Goal: Information Seeking & Learning: Learn about a topic

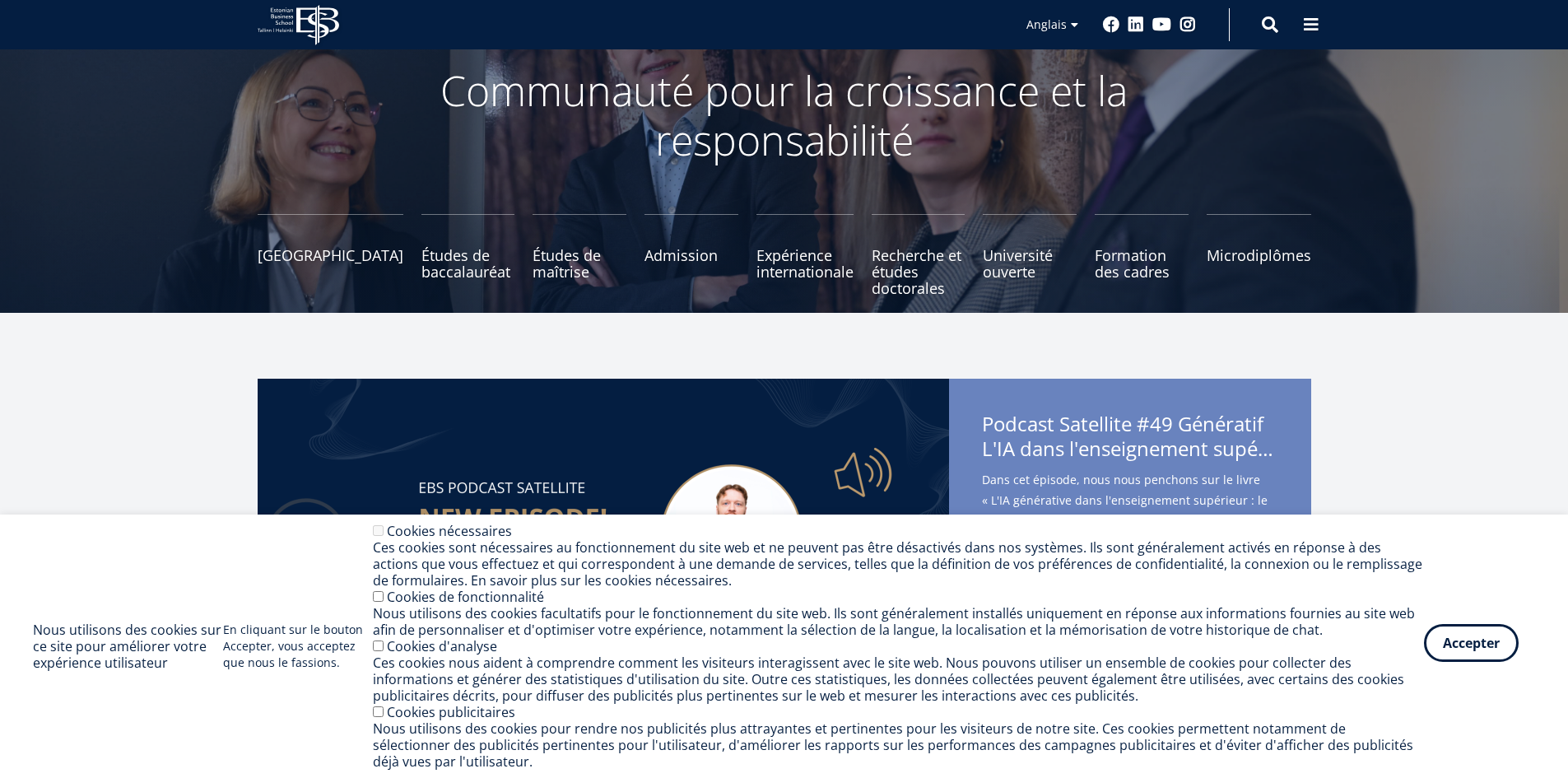
click at [1467, 650] on font "Accepter" at bounding box center [1472, 642] width 57 height 18
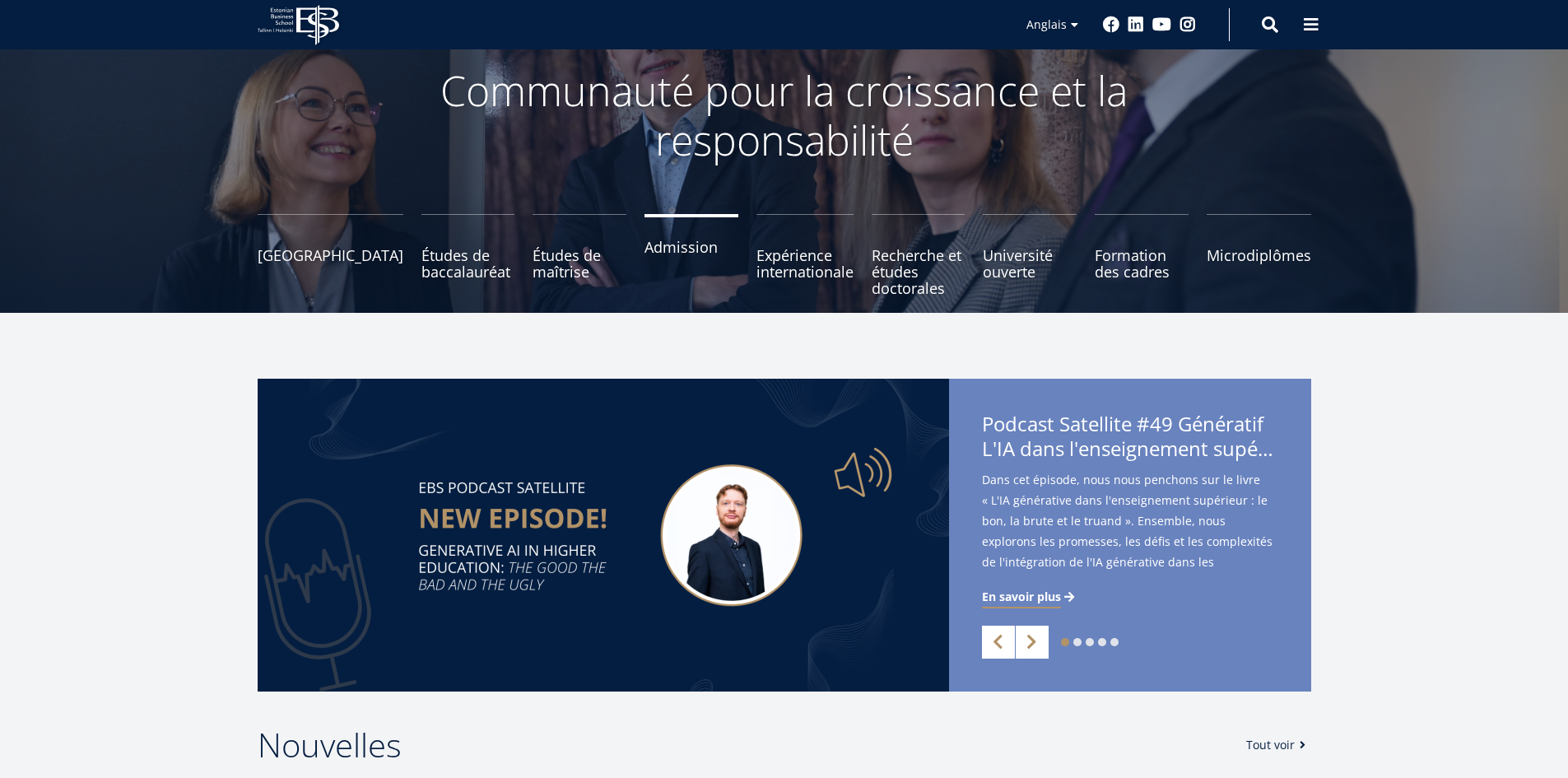
click at [655, 253] on font "Admission" at bounding box center [681, 247] width 73 height 20
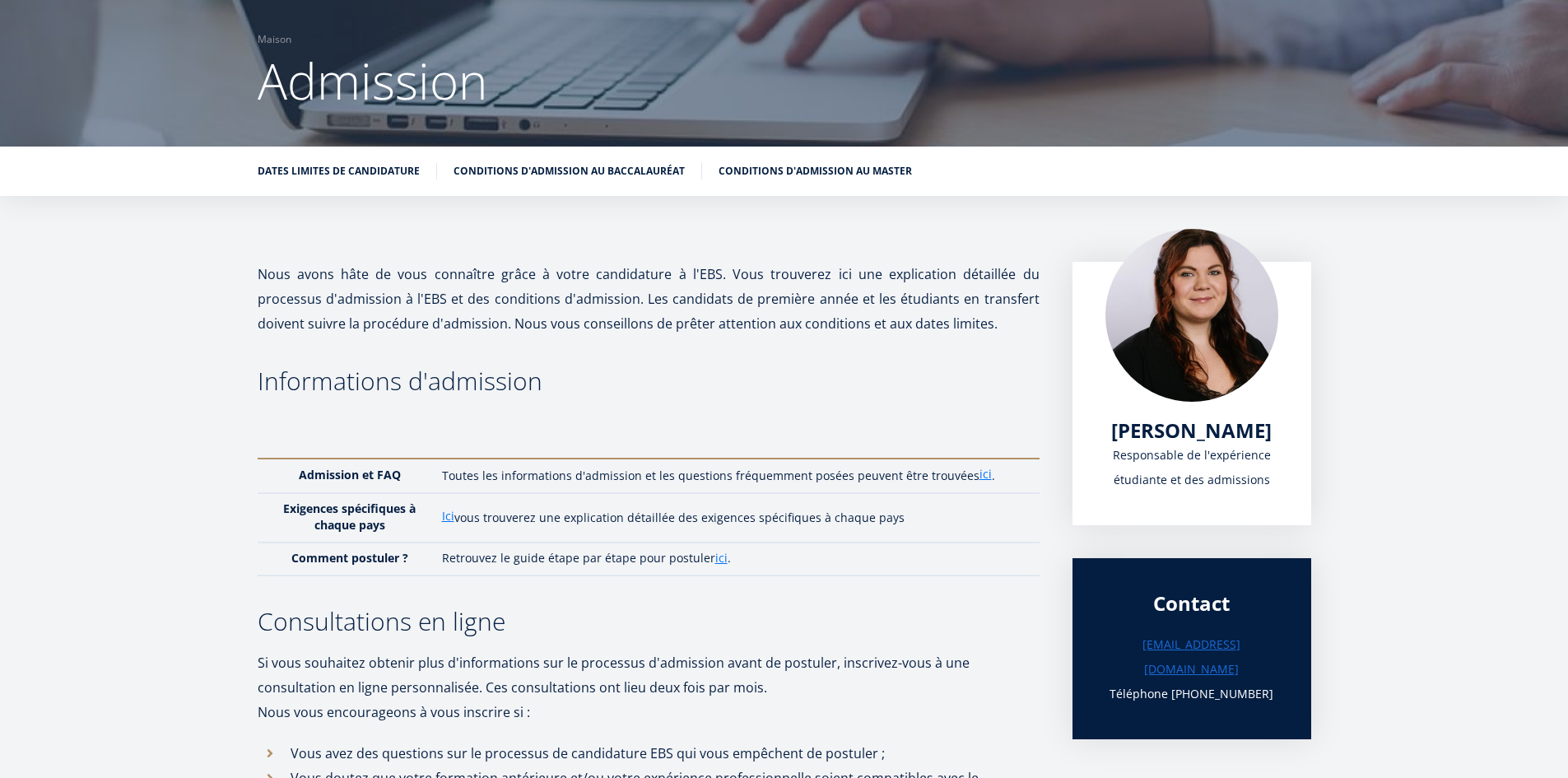
scroll to position [115, 0]
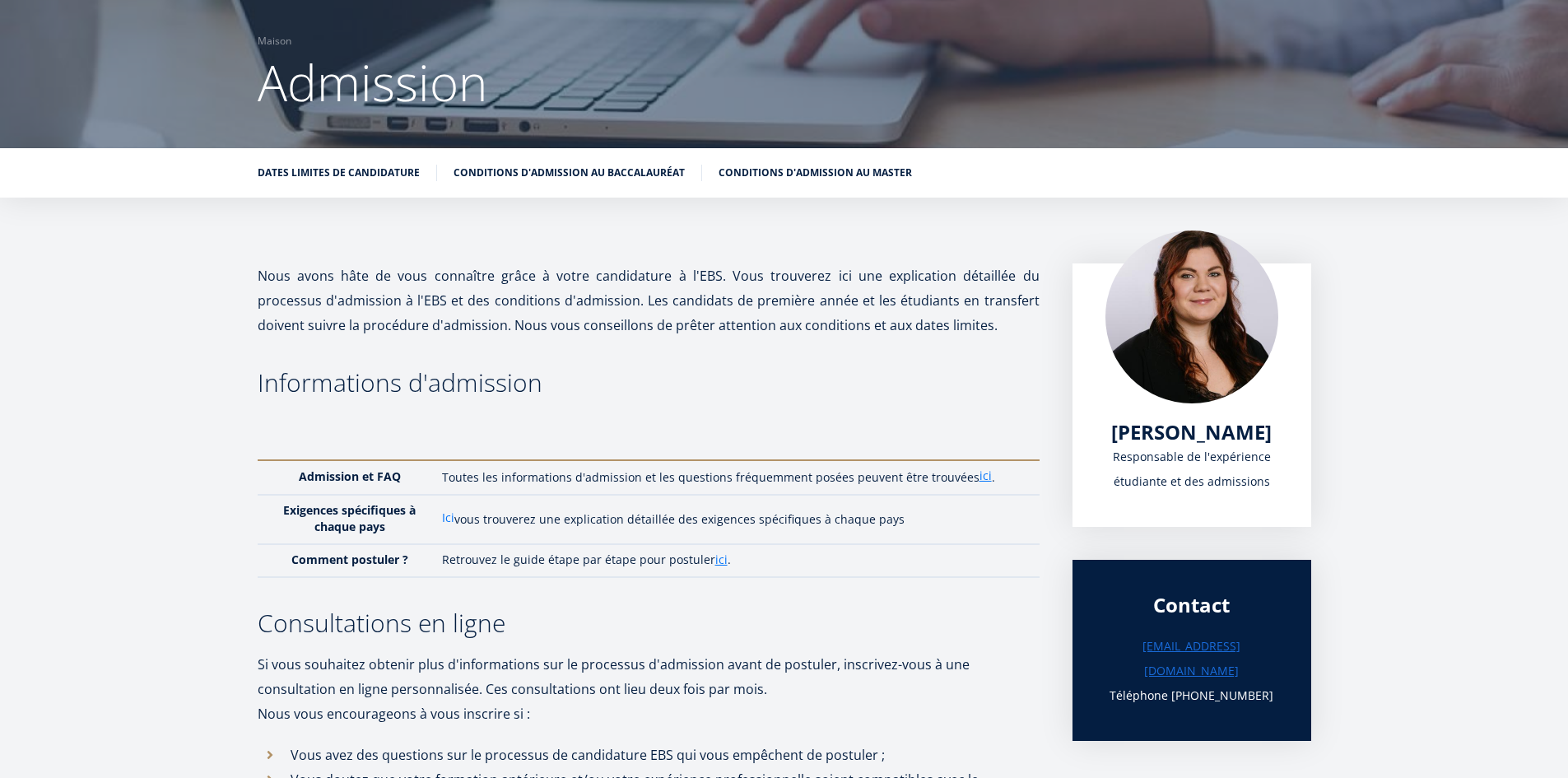
click at [450, 521] on font "Ici" at bounding box center [448, 518] width 12 height 15
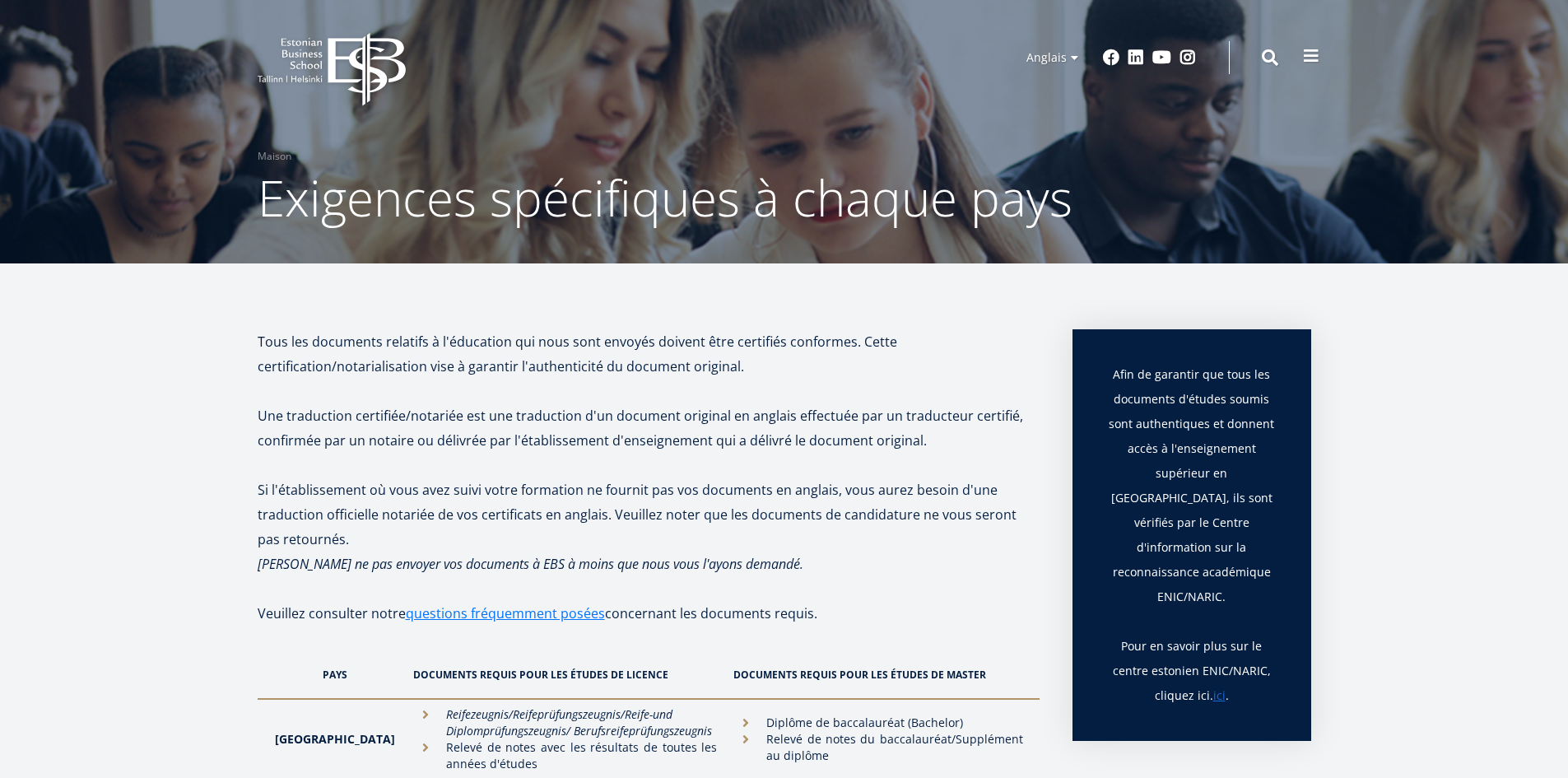
click at [1312, 56] on span at bounding box center [1311, 55] width 16 height 16
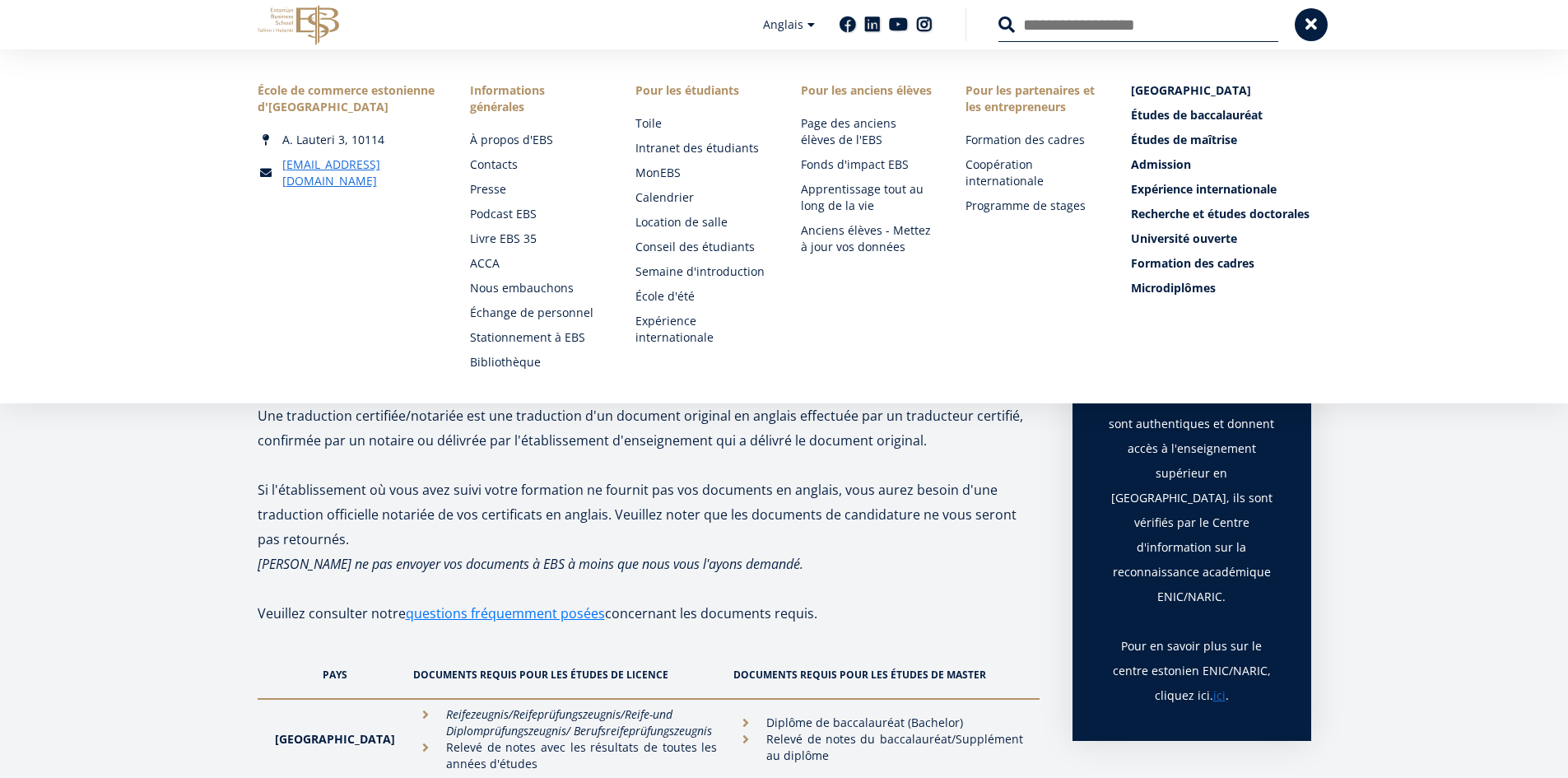
click at [310, 23] on icon at bounding box center [318, 25] width 43 height 40
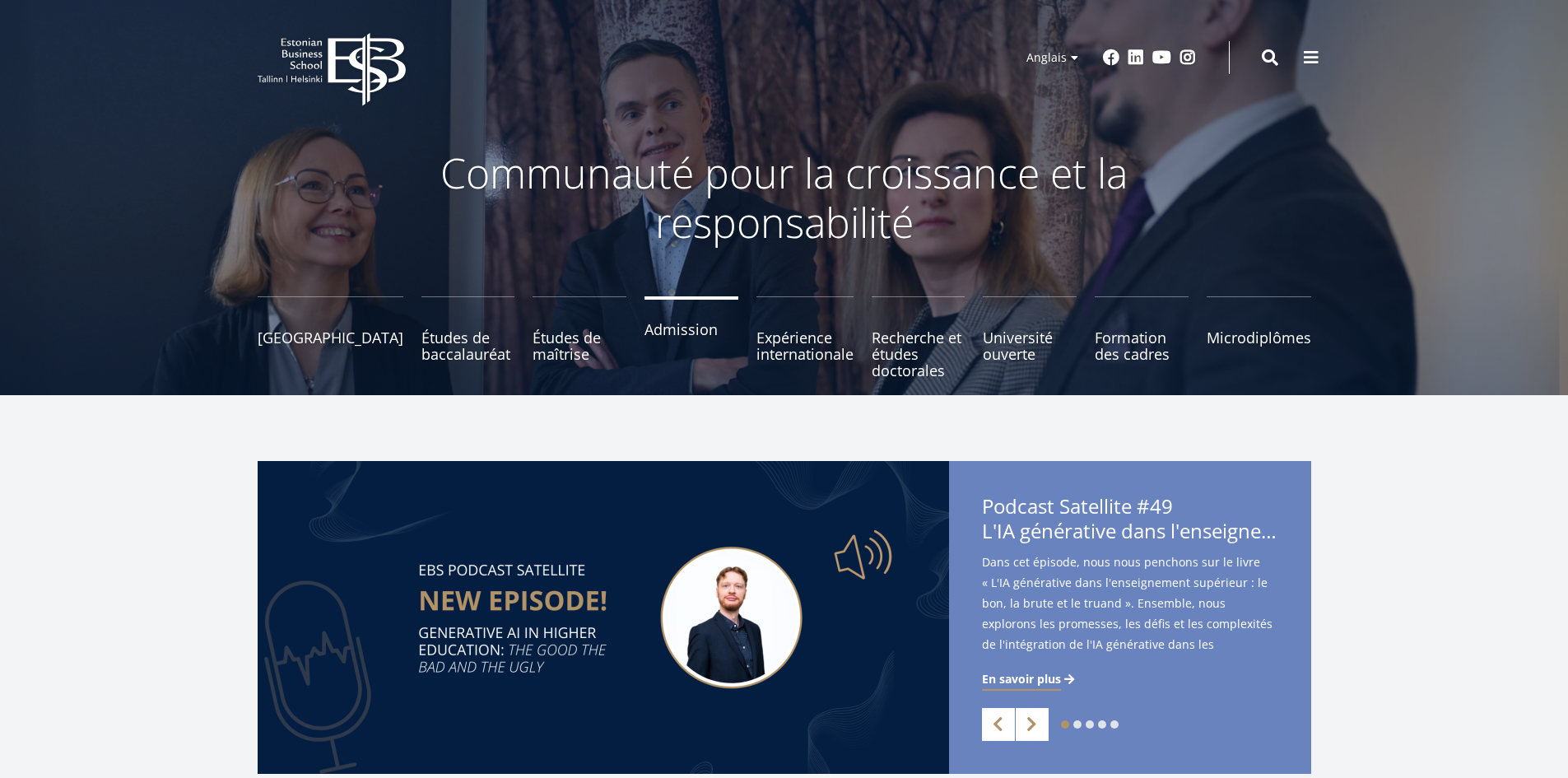
click at [651, 329] on font "Admission" at bounding box center [681, 329] width 73 height 20
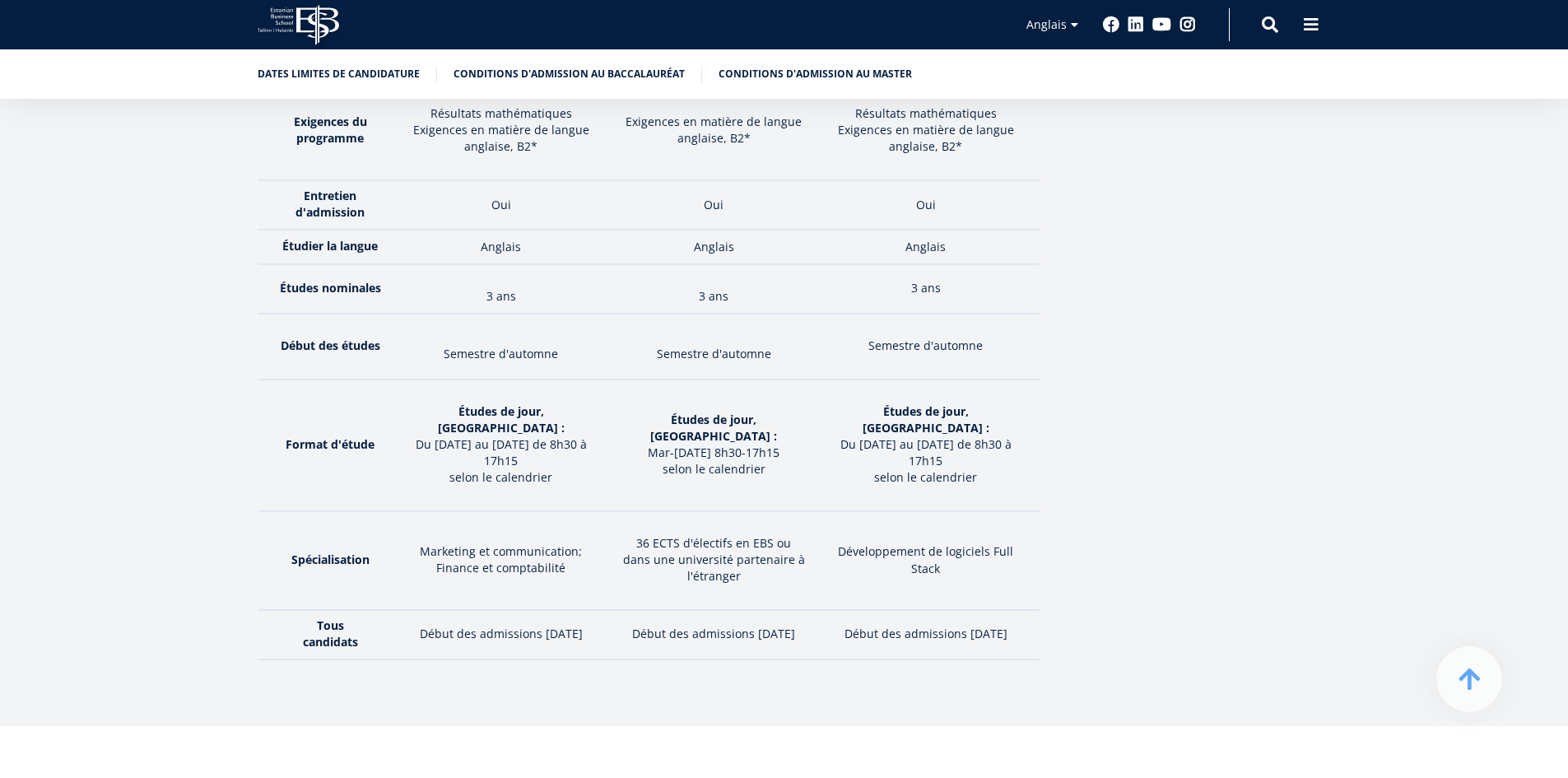
scroll to position [2636, 0]
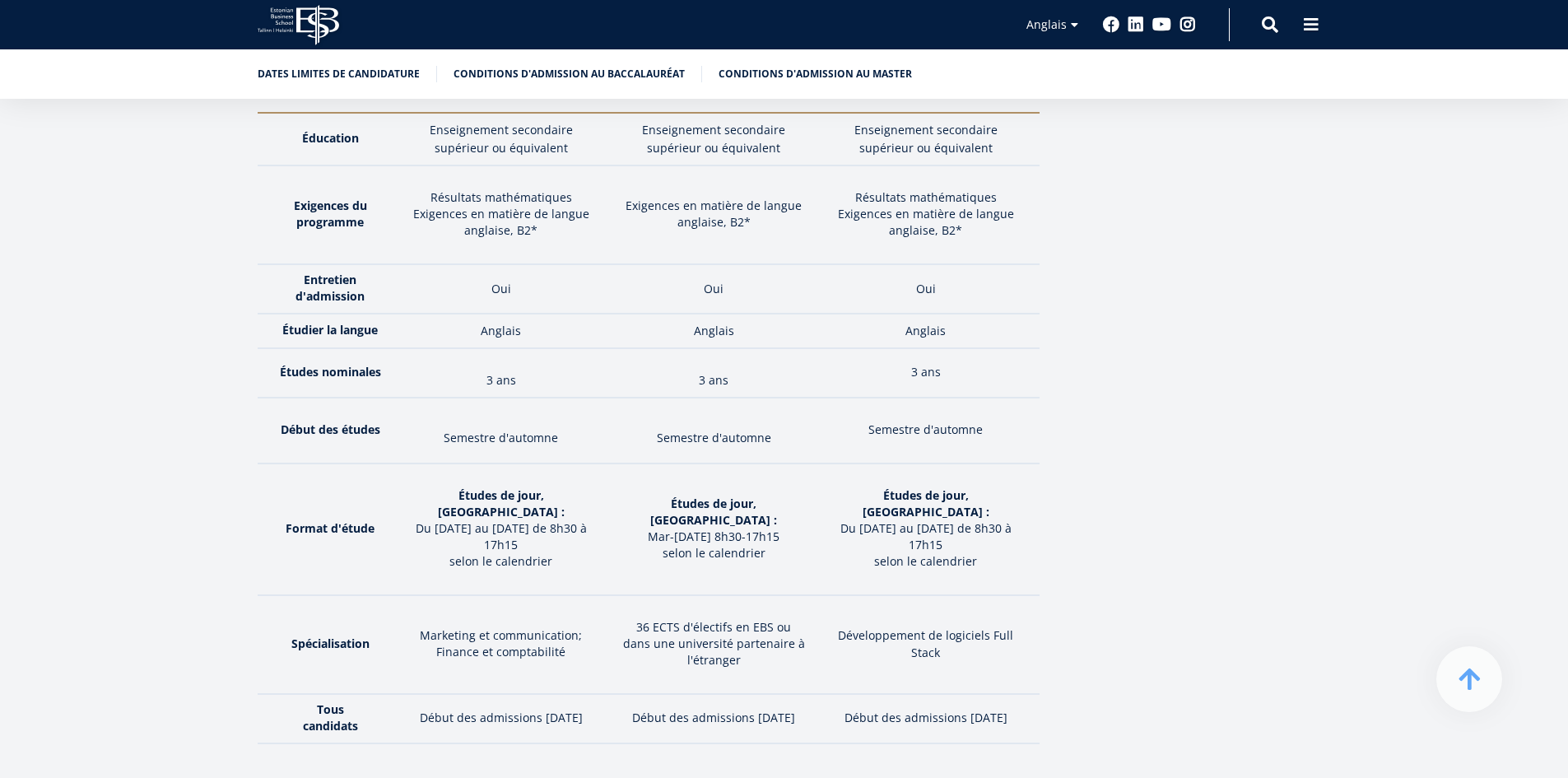
drag, startPoint x: 1567, startPoint y: 332, endPoint x: 1548, endPoint y: 146, distance: 187.0
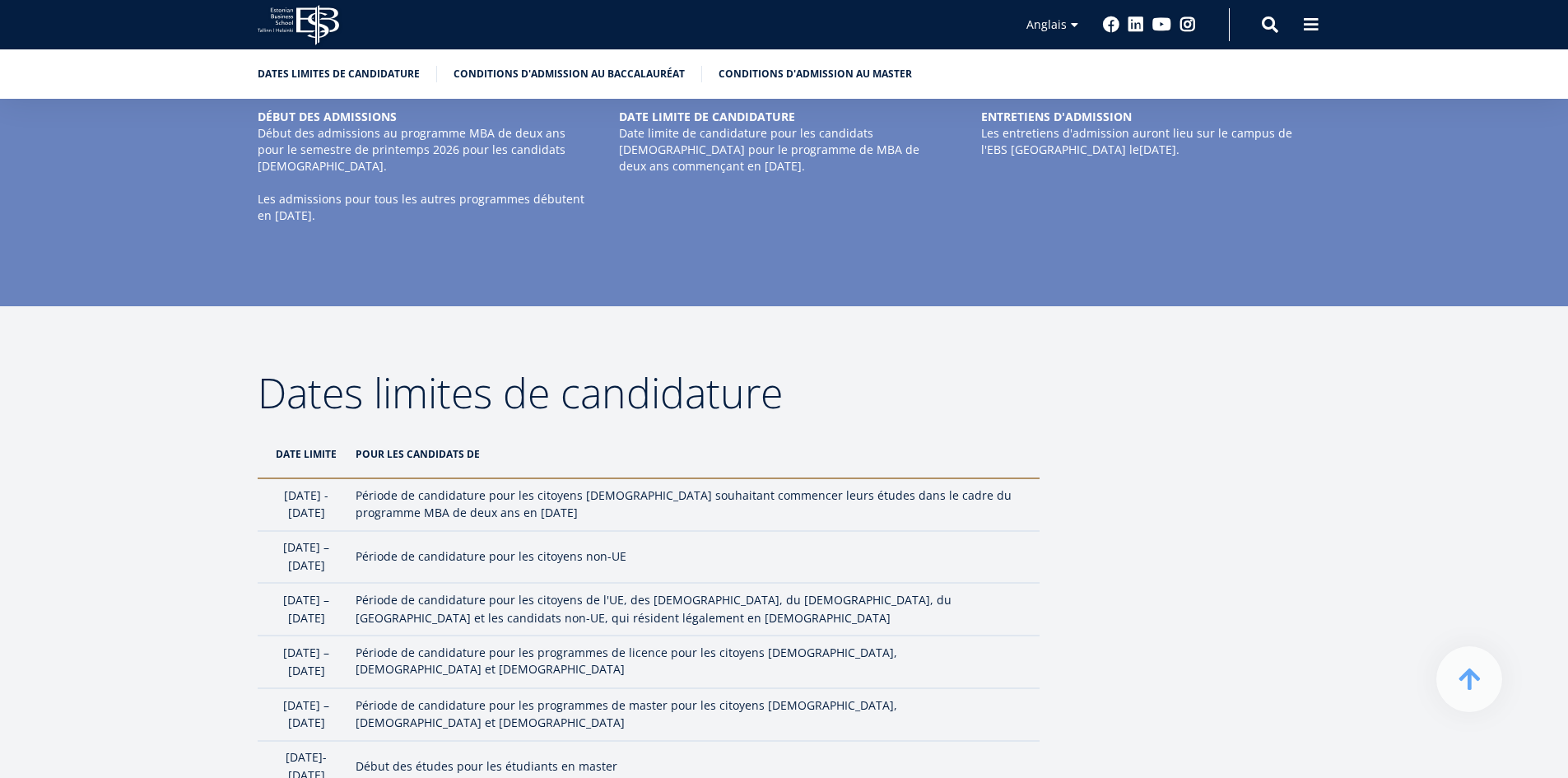
scroll to position [906, 0]
